Goal: Book appointment/travel/reservation

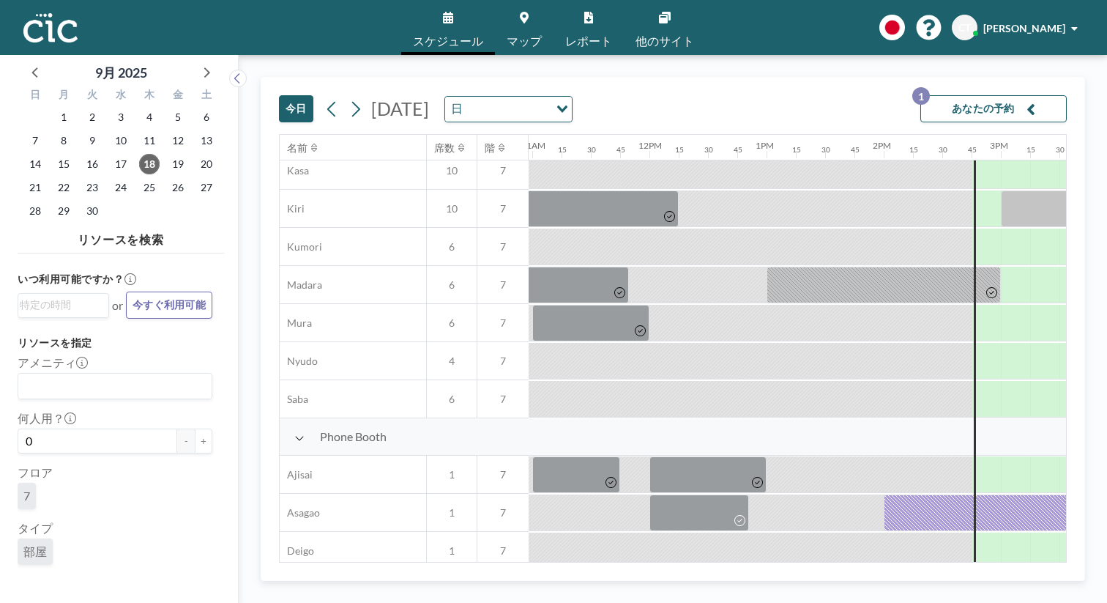
scroll to position [297, 1285]
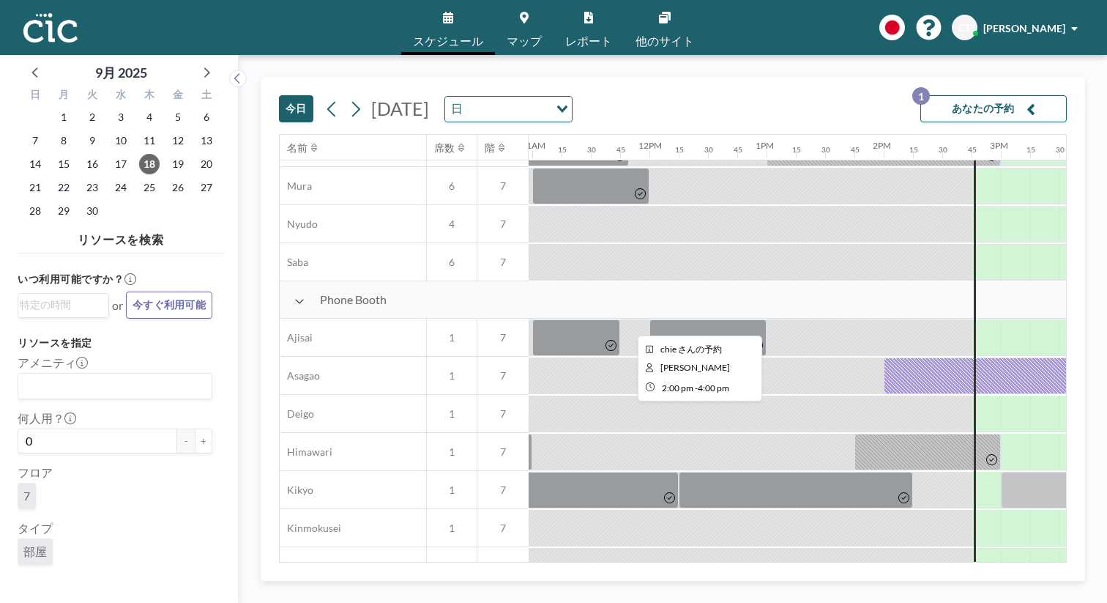
click at [884, 357] on div at bounding box center [1001, 375] width 234 height 37
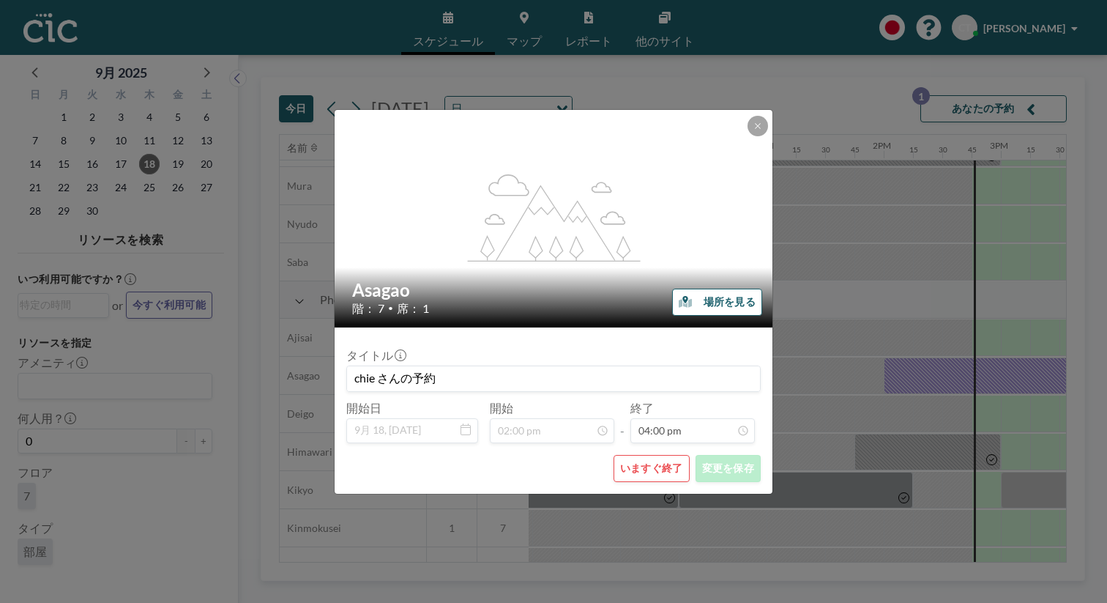
click at [627, 455] on button "いますぐ終了" at bounding box center [652, 468] width 76 height 27
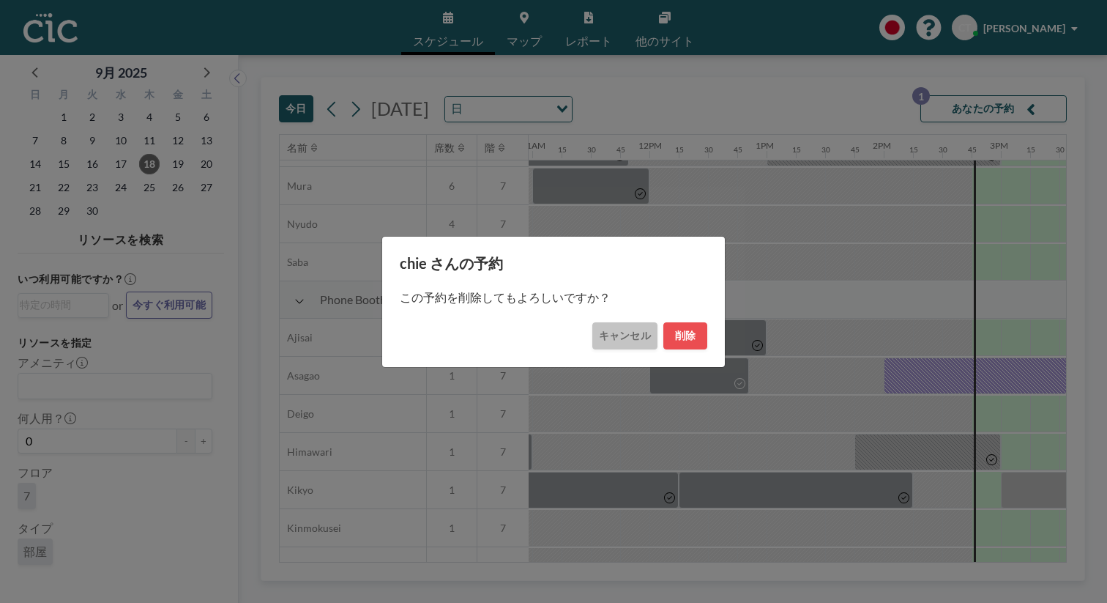
click at [608, 332] on button "キャンセル" at bounding box center [624, 335] width 65 height 27
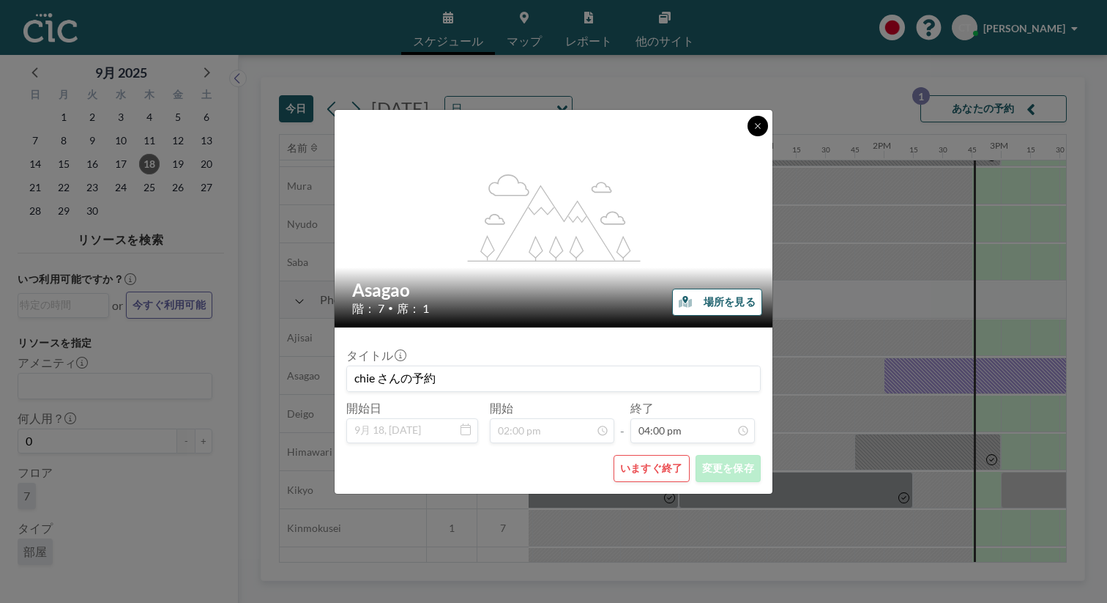
click at [753, 130] on icon at bounding box center [757, 126] width 9 height 9
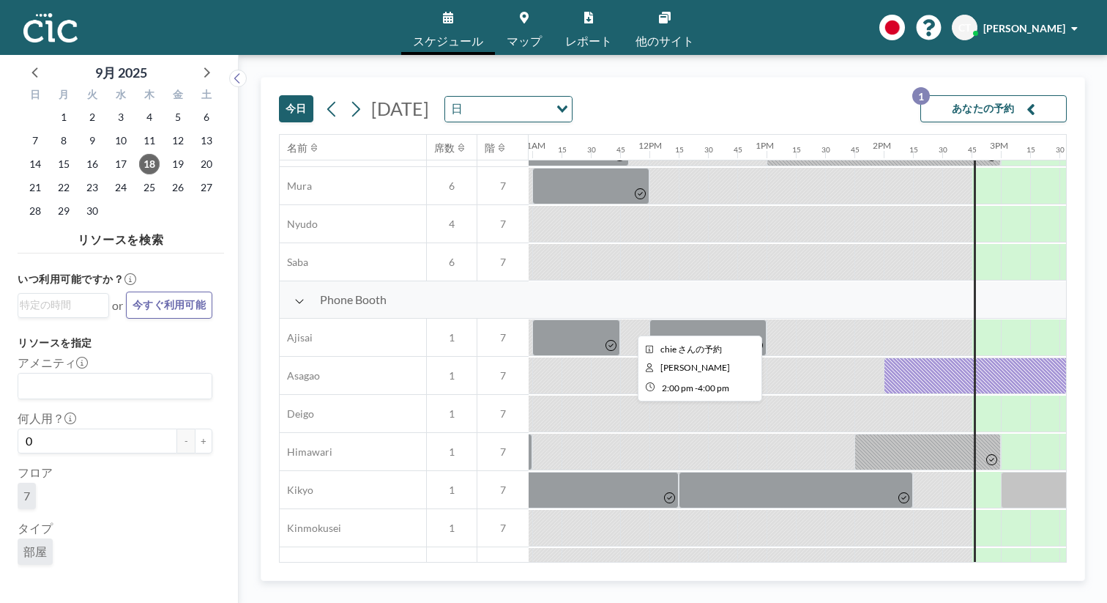
click at [884, 357] on div at bounding box center [1001, 375] width 234 height 37
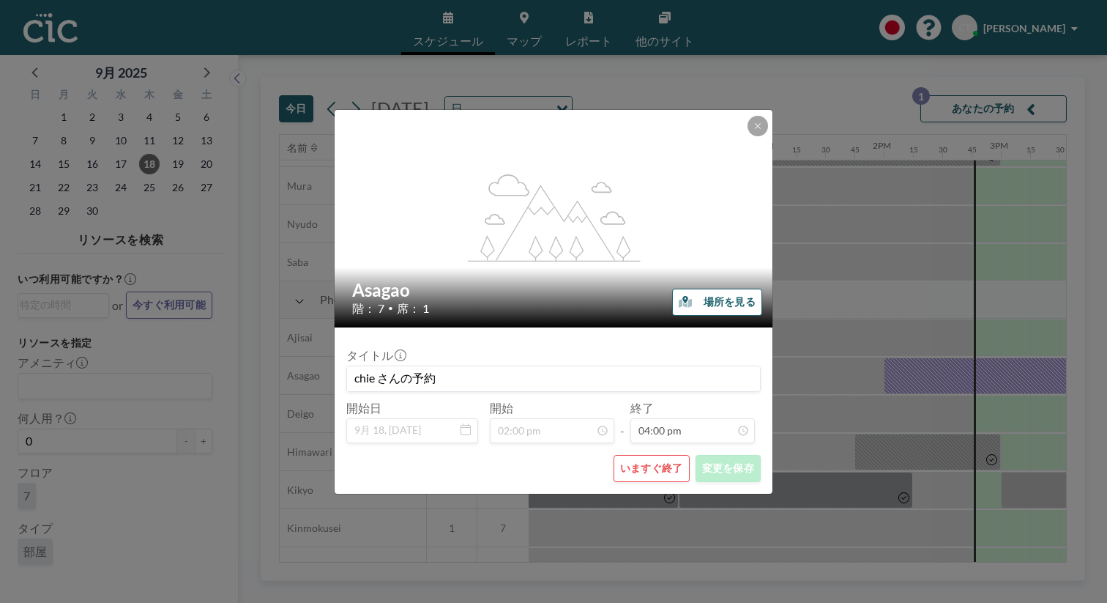
scroll to position [1496, 0]
click at [633, 455] on button "いますぐ終了" at bounding box center [652, 468] width 76 height 27
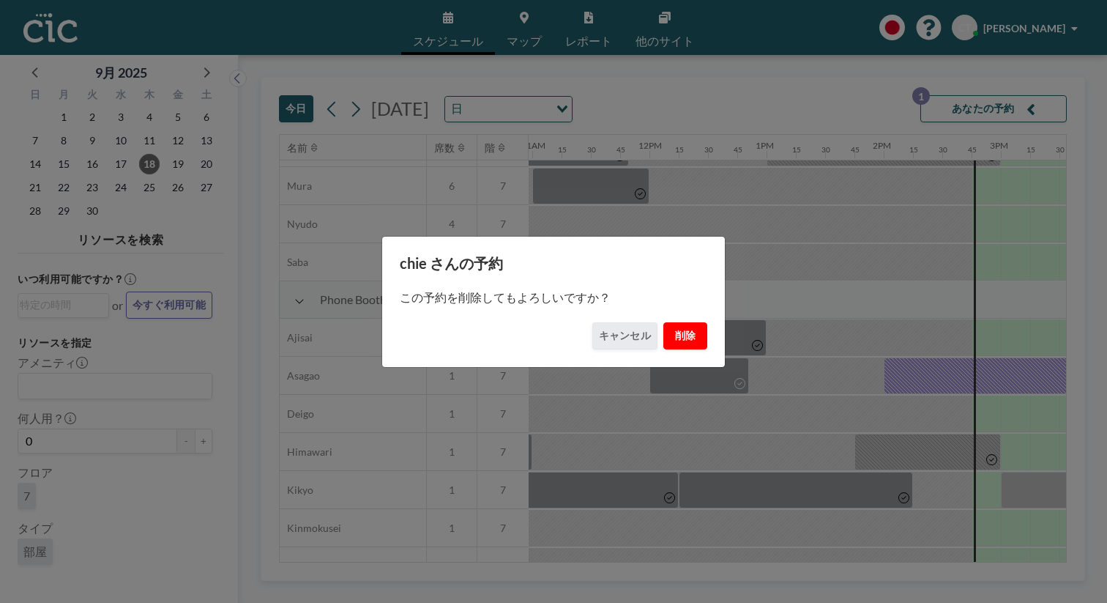
click at [663, 330] on button "削除" at bounding box center [685, 335] width 44 height 27
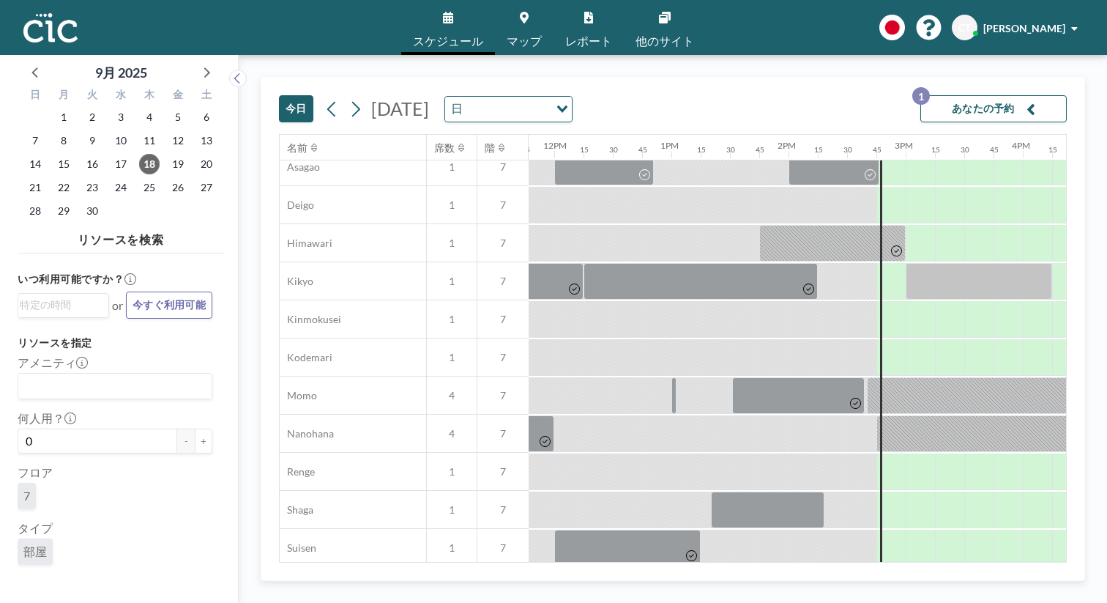
scroll to position [518, 1380]
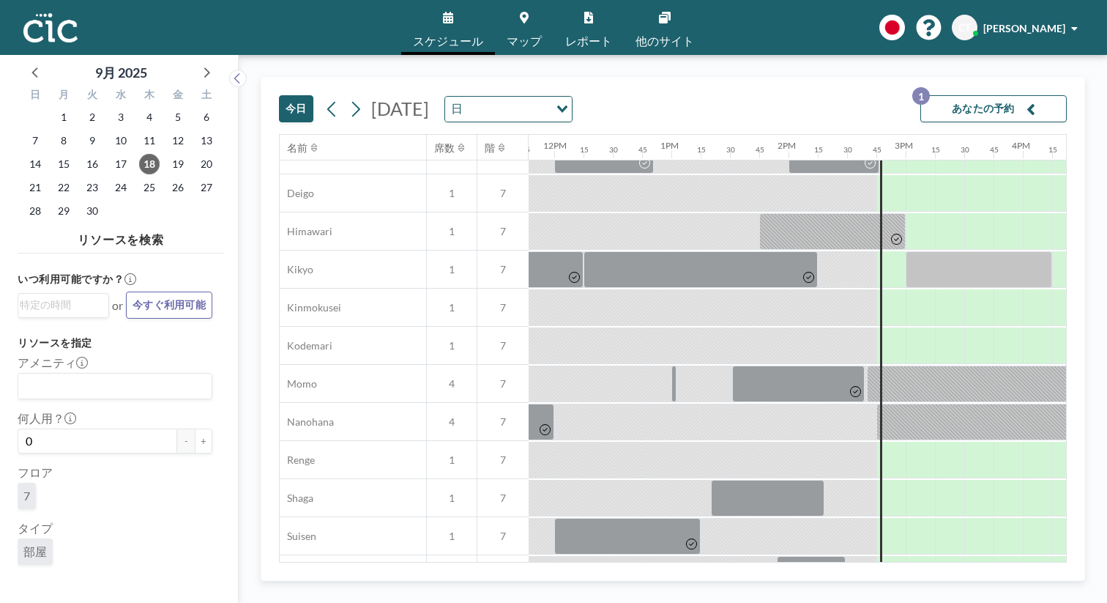
click at [519, 19] on link "マップ" at bounding box center [524, 27] width 59 height 55
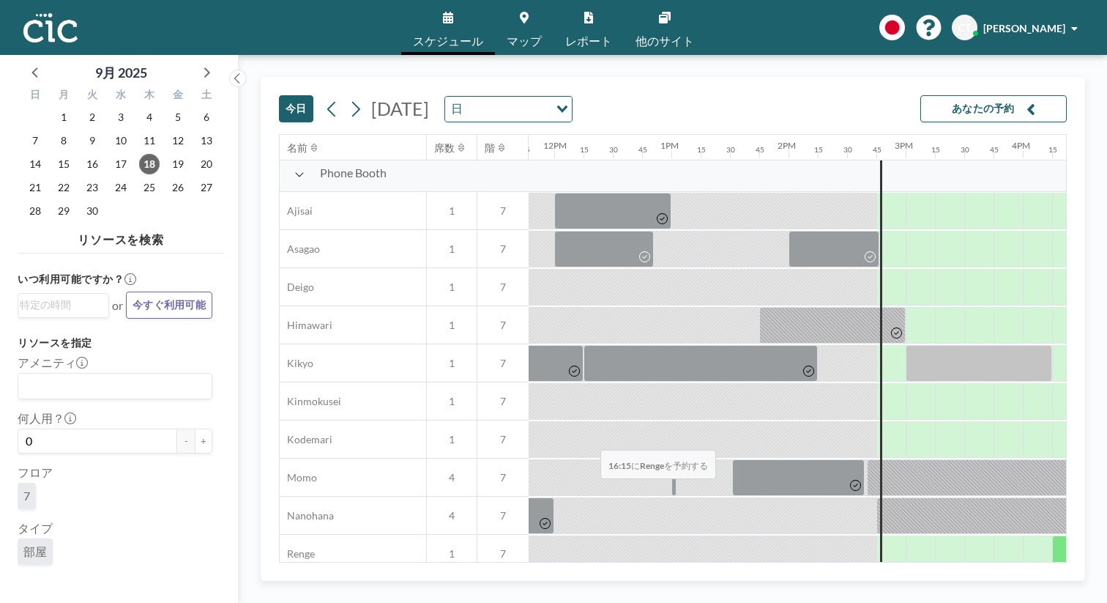
scroll to position [425, 1380]
drag, startPoint x: 586, startPoint y: 425, endPoint x: 657, endPoint y: 432, distance: 70.7
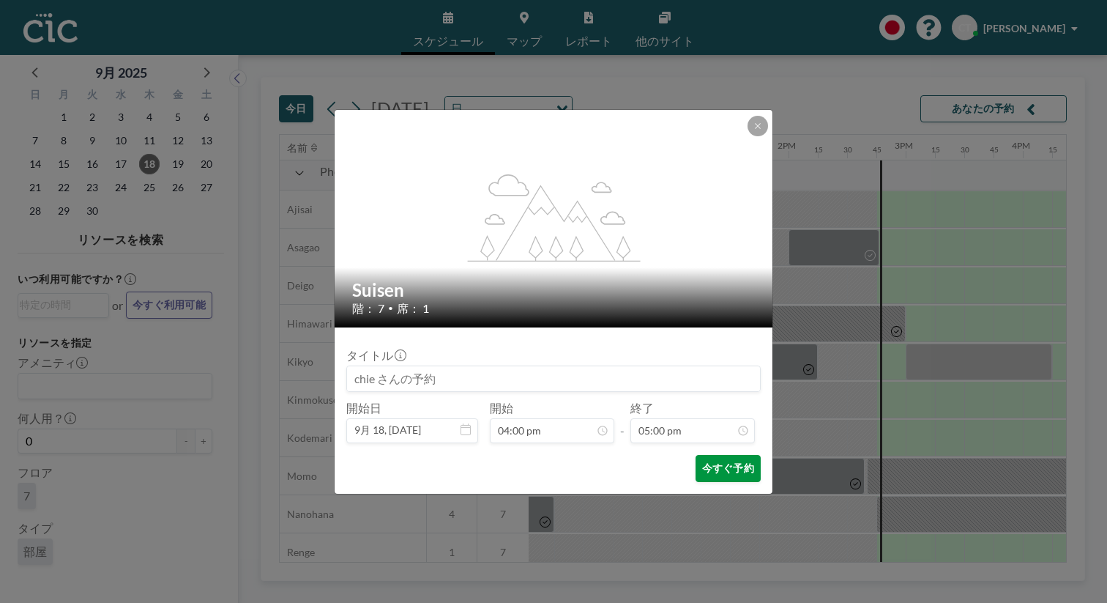
click at [696, 455] on button "今すぐ予約" at bounding box center [728, 468] width 65 height 27
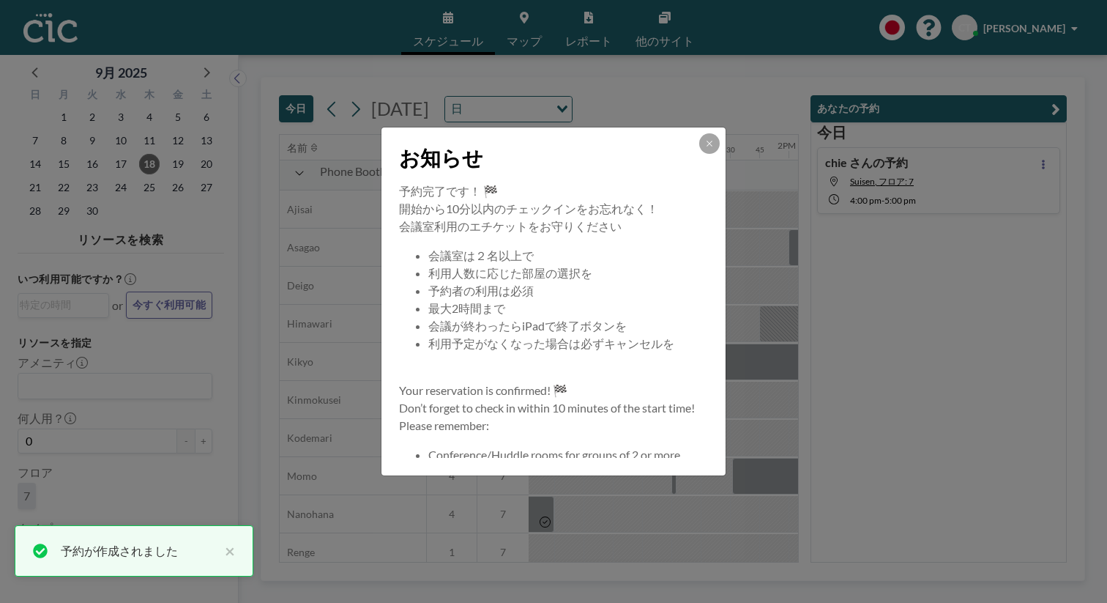
scroll to position [0, 0]
click at [699, 154] on button at bounding box center [709, 143] width 20 height 20
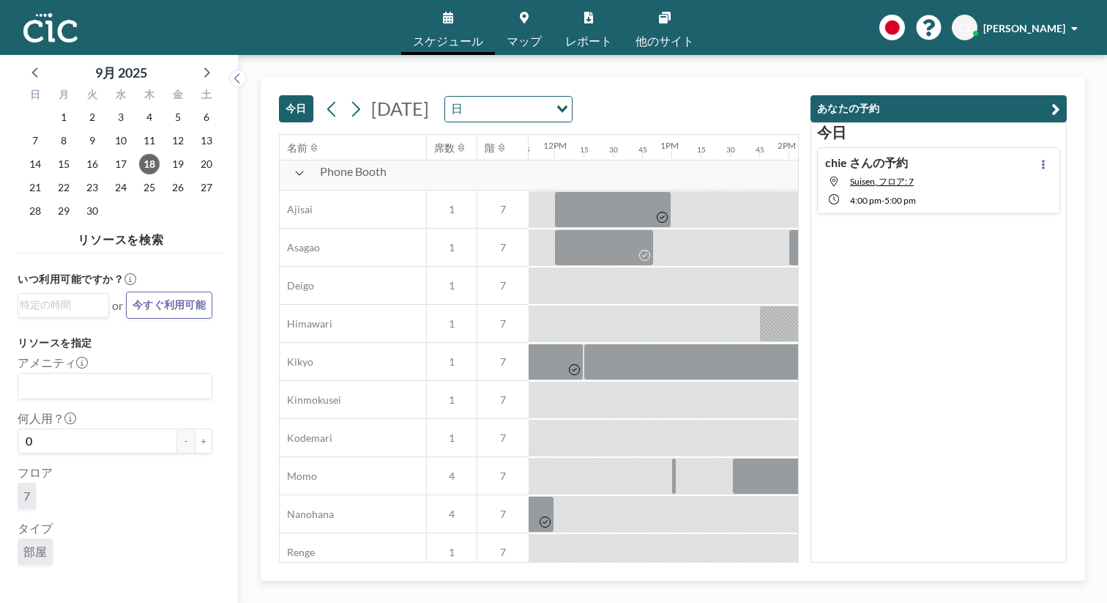
click at [789, 36] on div "スケジュール マップ レポート 他のサイト English Polski 日本語 Española CT [PERSON_NAME]" at bounding box center [553, 27] width 1107 height 55
